Goal: Check status: Check status

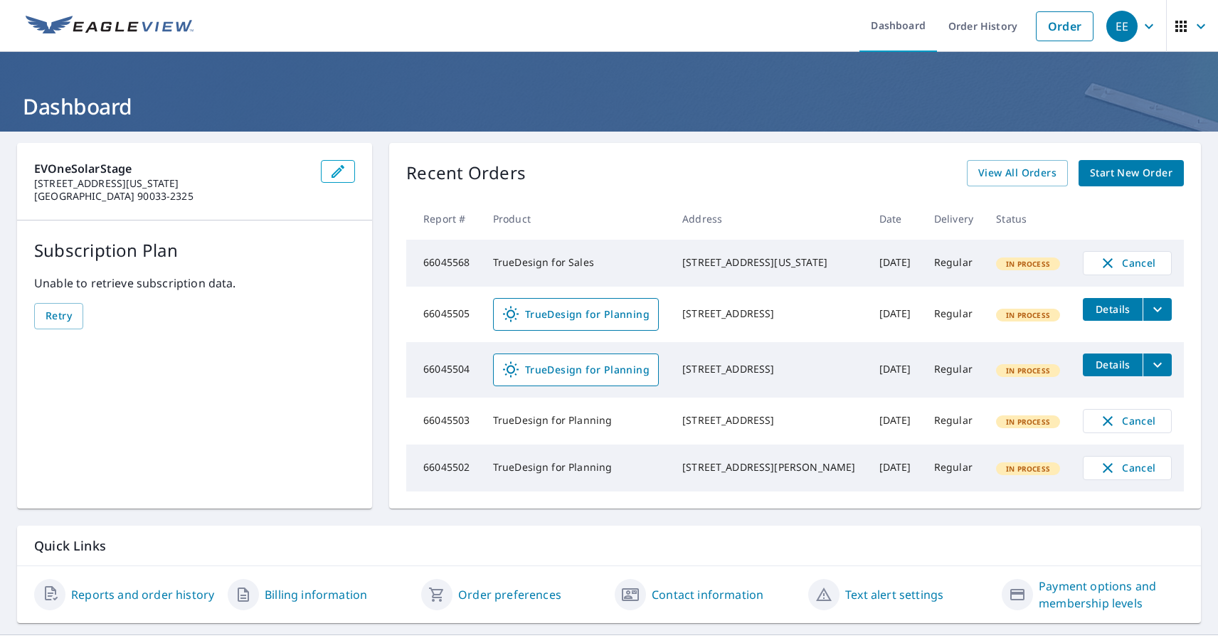
click at [1121, 26] on div "EE" at bounding box center [1121, 26] width 31 height 31
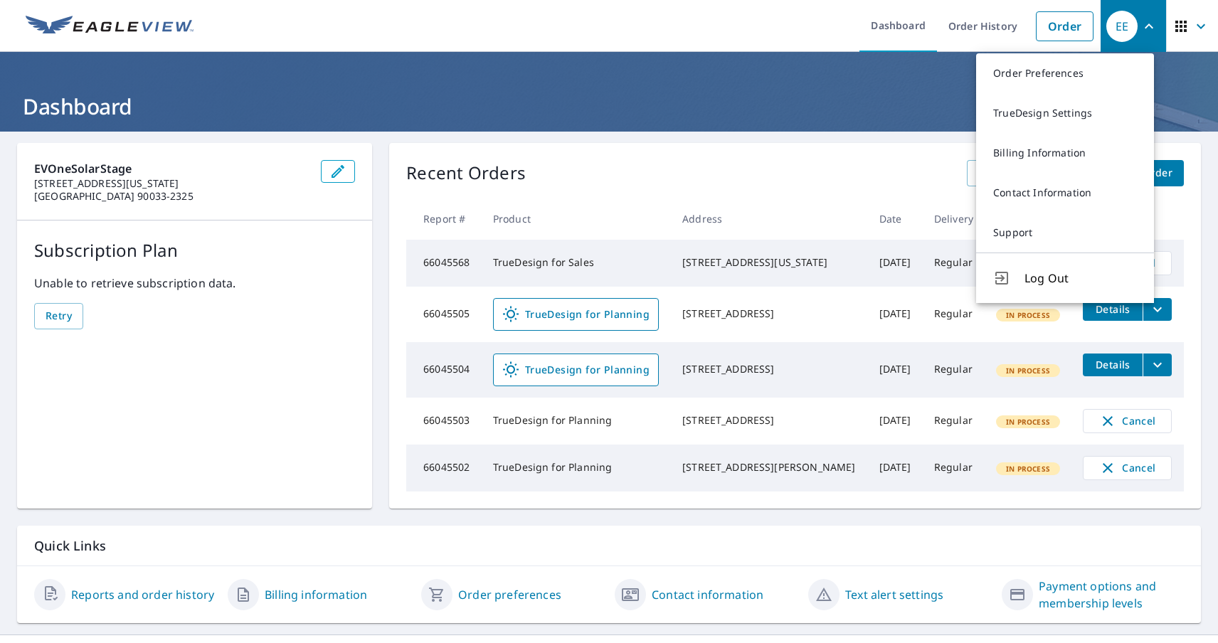
click at [1179, 26] on span "button" at bounding box center [1192, 26] width 40 height 34
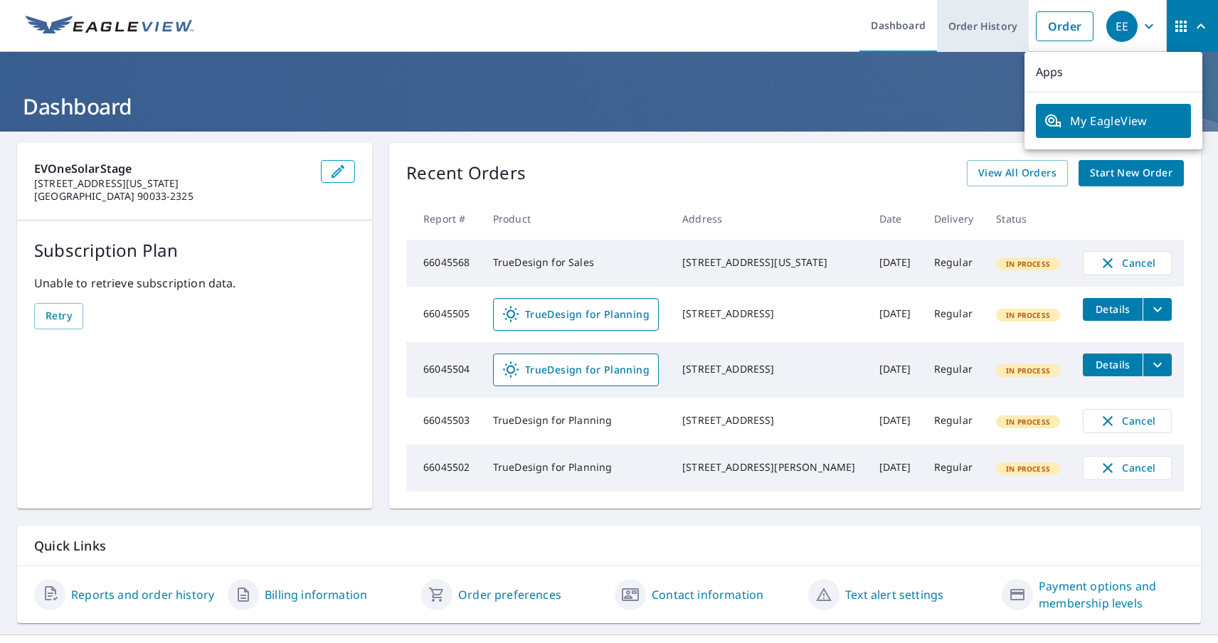
click at [971, 26] on link "Order History" at bounding box center [983, 26] width 92 height 52
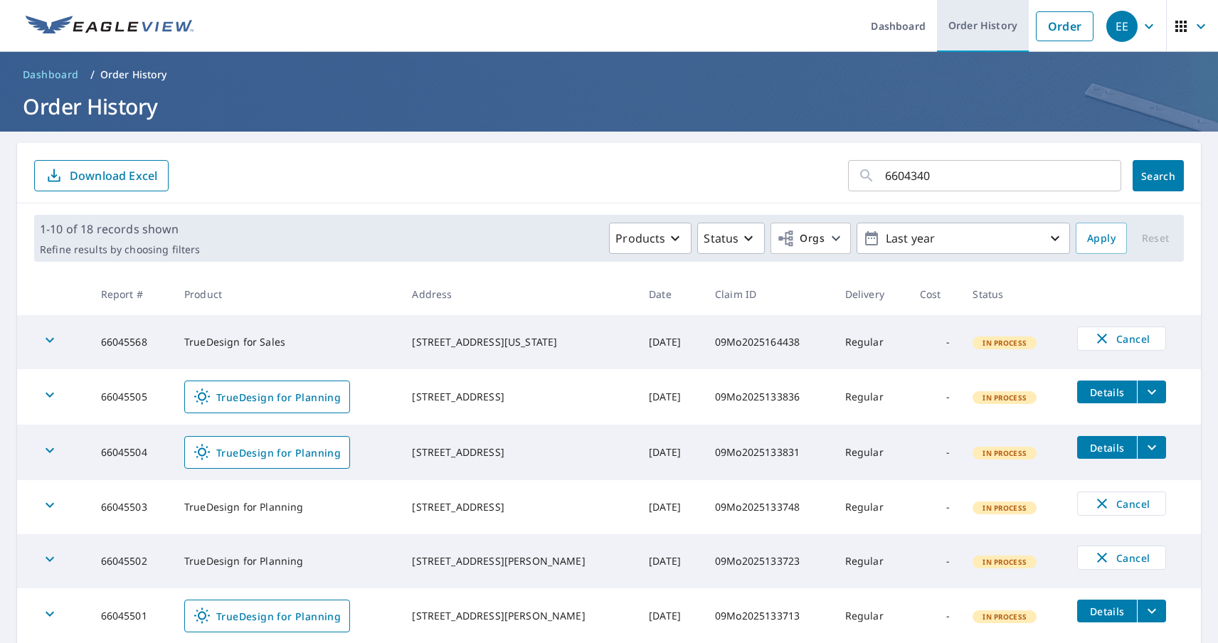
type input "66043405"
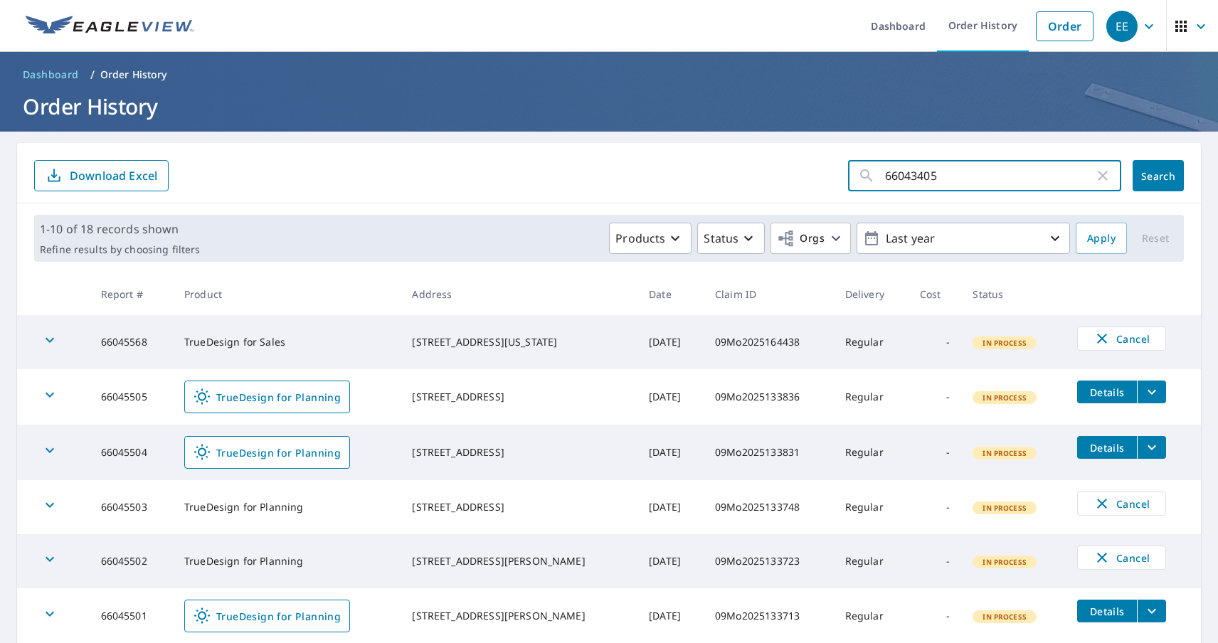
click at [1146, 176] on span "Search" at bounding box center [1158, 176] width 28 height 14
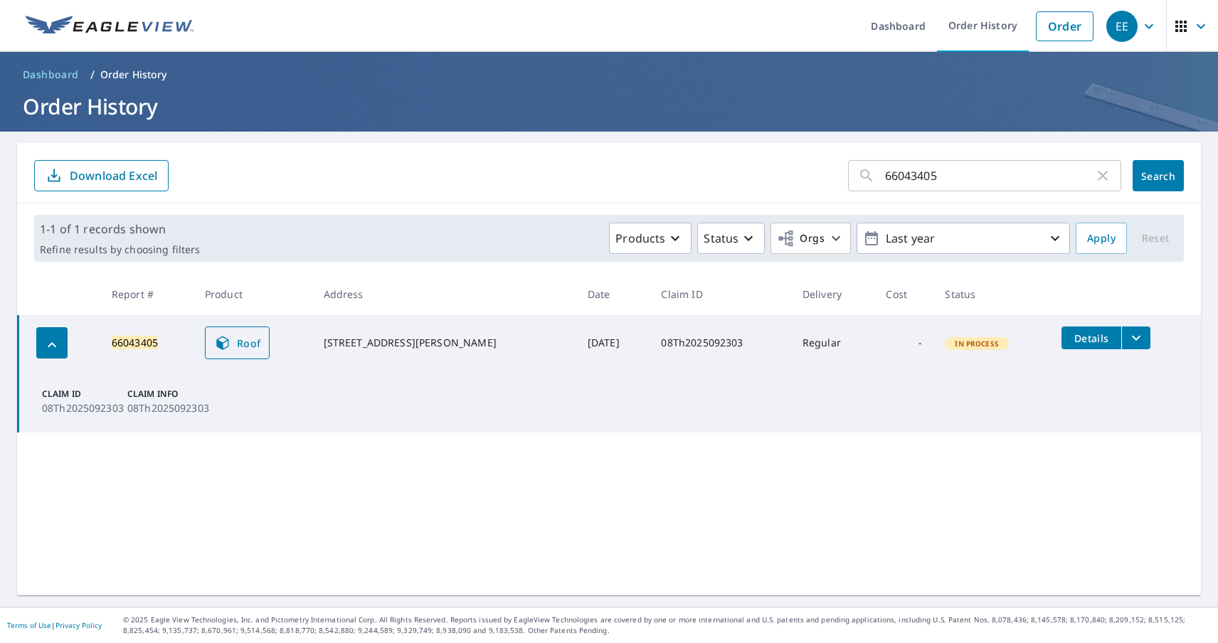
click at [243, 343] on span "Roof" at bounding box center [237, 342] width 47 height 17
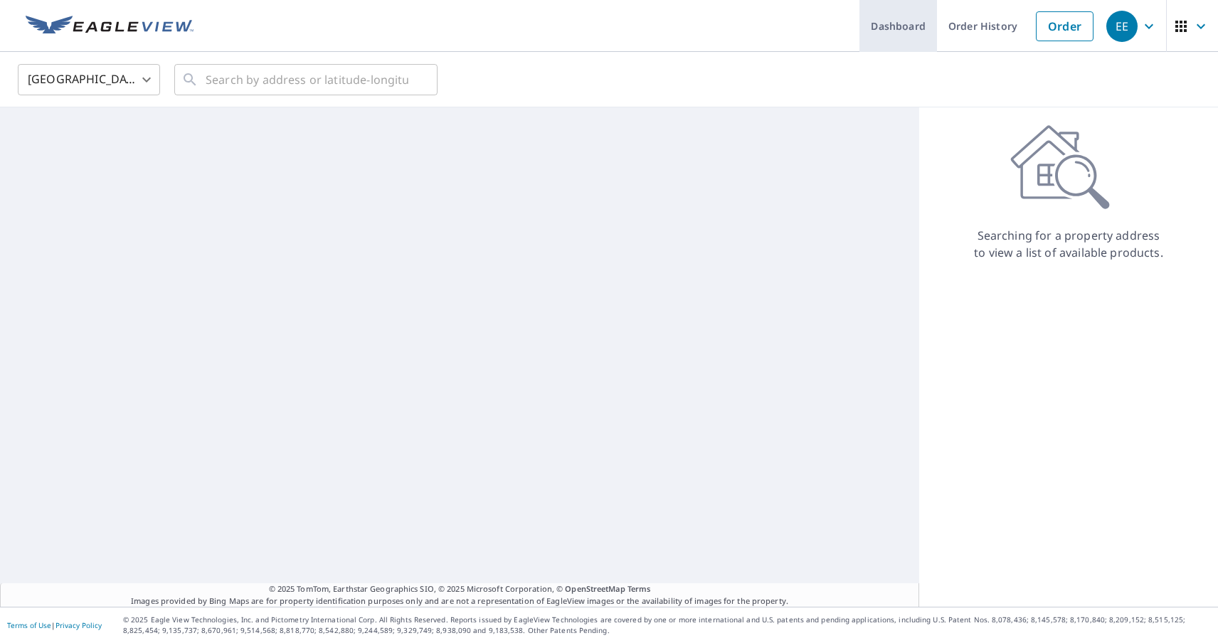
click at [888, 26] on link "Dashboard" at bounding box center [898, 26] width 78 height 52
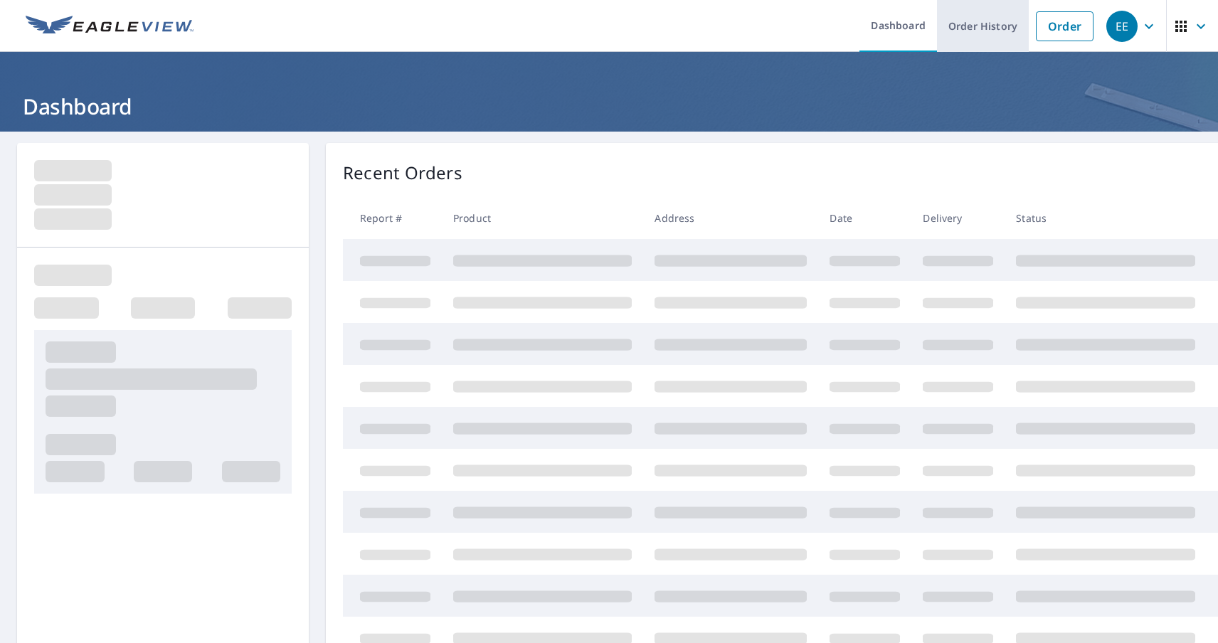
click at [971, 26] on link "Order History" at bounding box center [983, 26] width 92 height 52
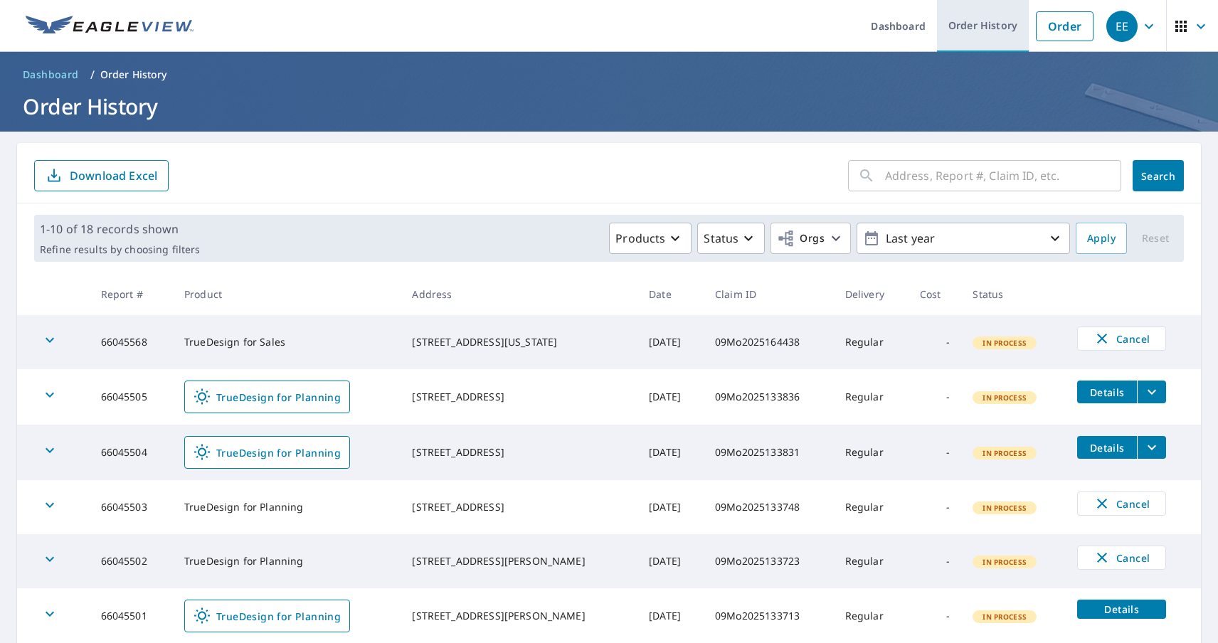
click at [971, 26] on link "Order History" at bounding box center [983, 26] width 92 height 52
type input "66043412"
click at [1146, 176] on span "Search" at bounding box center [1158, 176] width 28 height 14
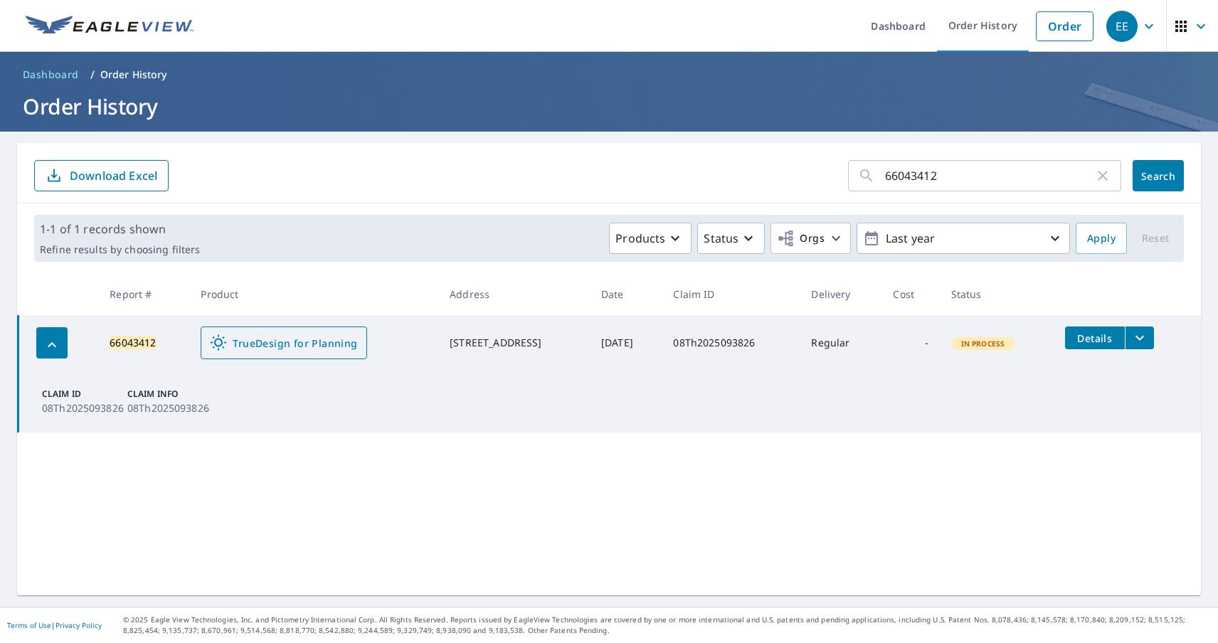
click at [273, 343] on span "TrueDesign for Planning" at bounding box center [283, 342] width 147 height 17
